Goal: Find specific page/section: Find specific page/section

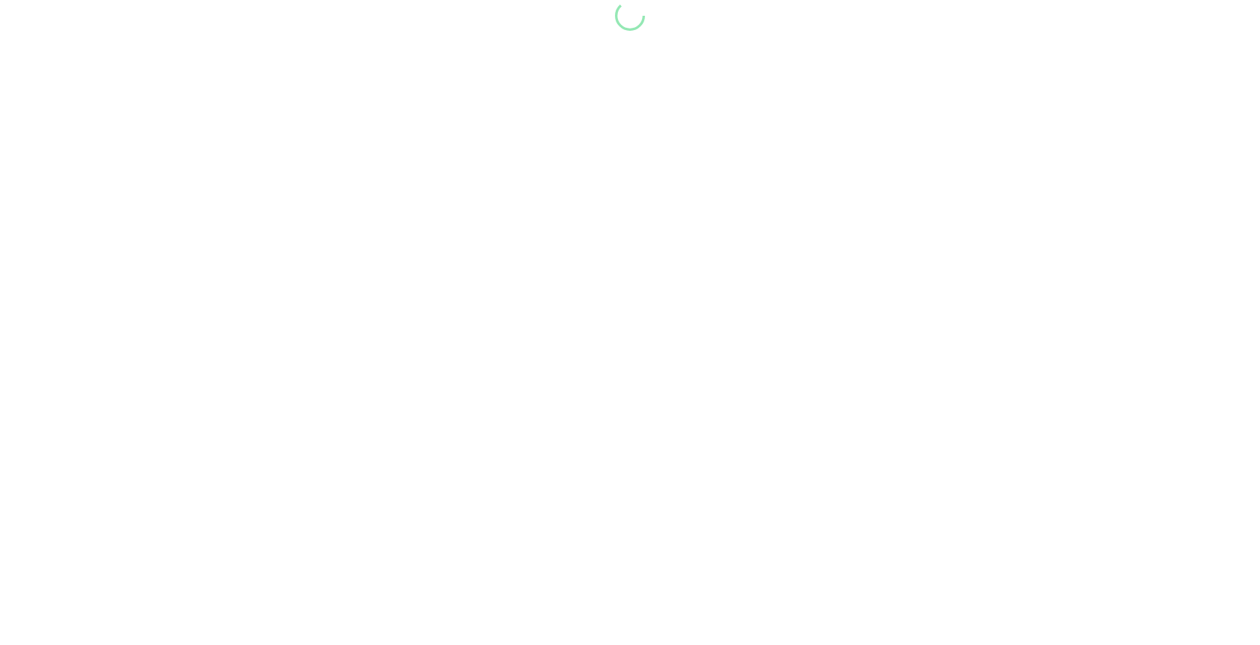
scroll to position [1, 0]
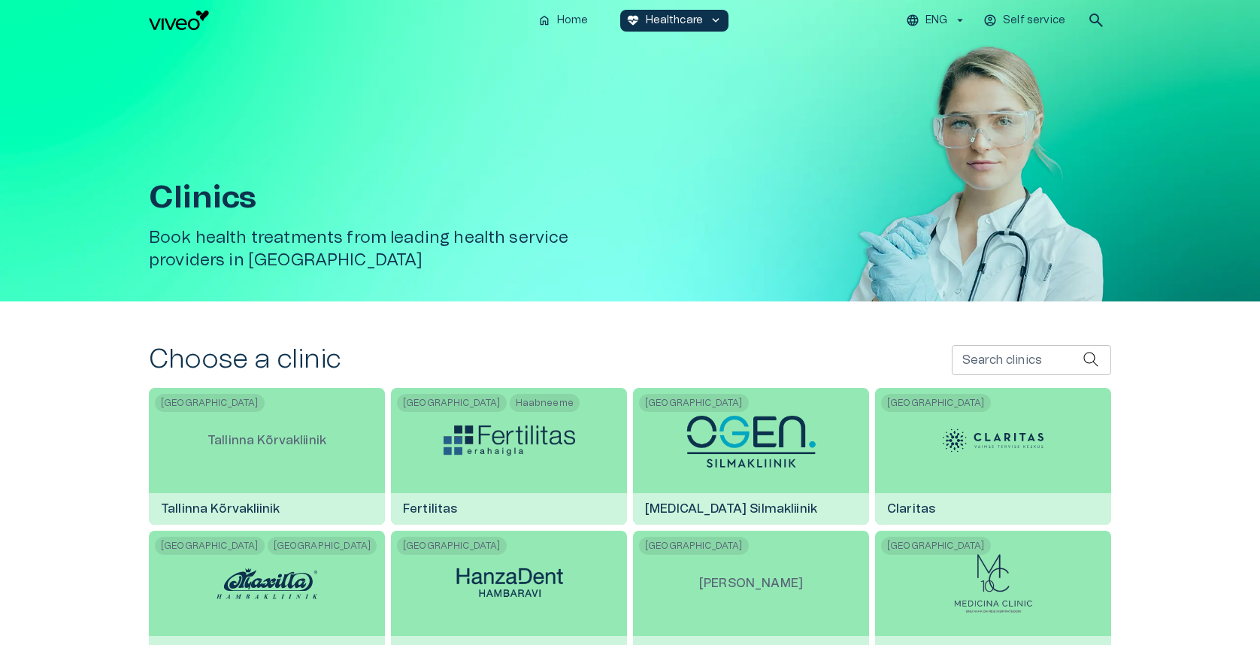
click at [979, 362] on input "Search clinics" at bounding box center [1016, 360] width 131 height 30
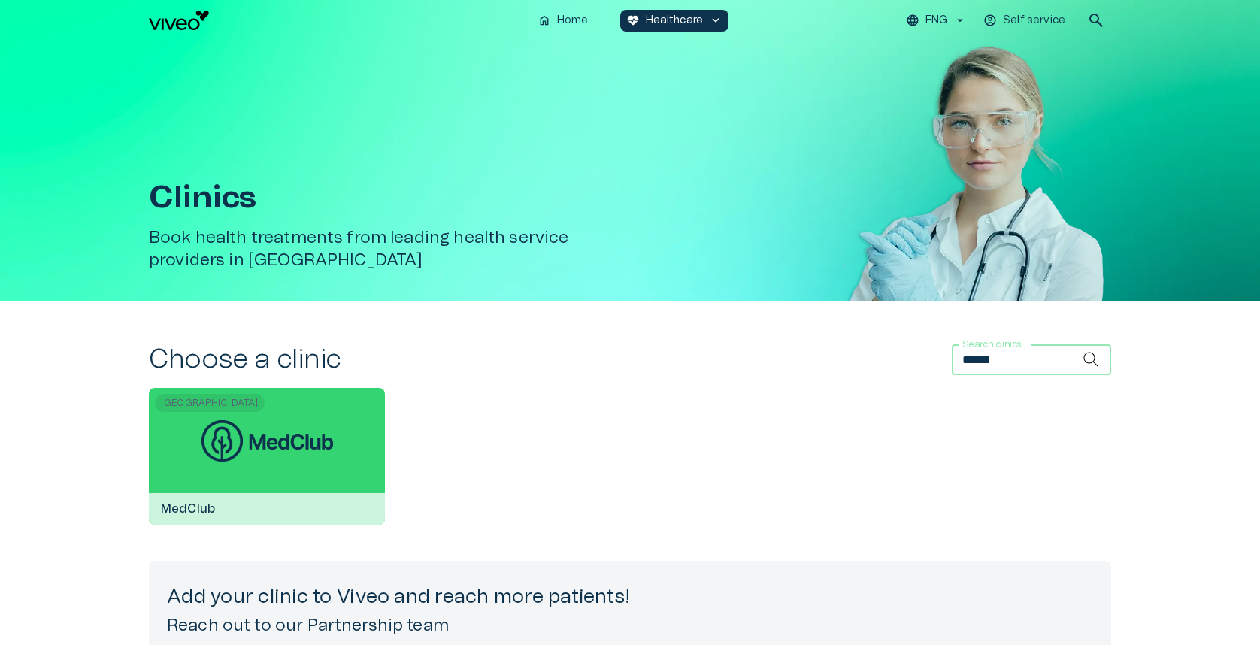
type input "******"
click at [244, 418] on div at bounding box center [267, 440] width 132 height 105
